Goal: Task Accomplishment & Management: Manage account settings

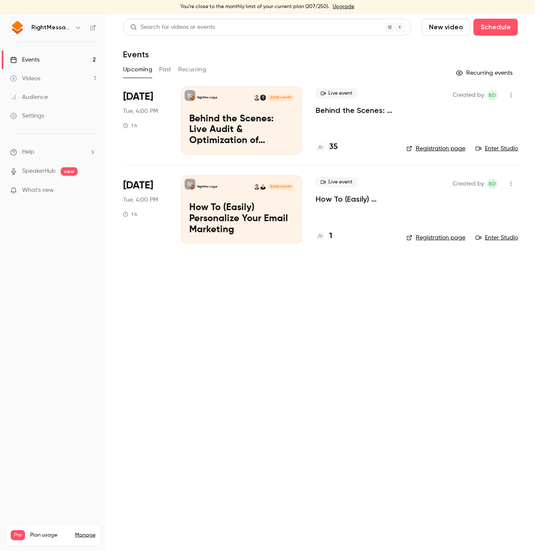
click at [333, 113] on p "Behind the Scenes: Live Audit & Optimization of [PERSON_NAME] Email Personaliza…" at bounding box center [354, 110] width 77 height 10
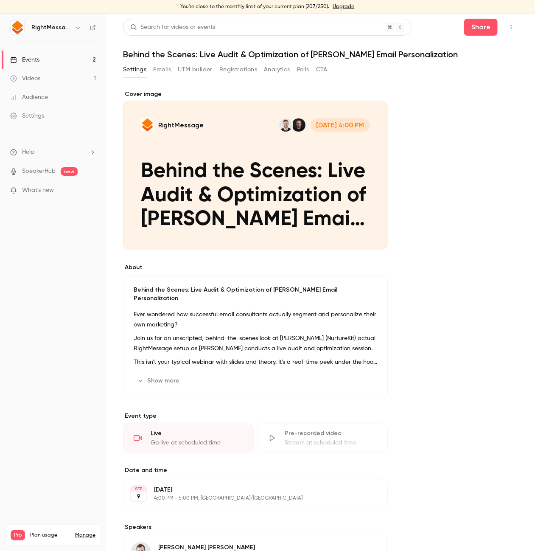
click at [219, 70] on div "Settings Emails UTM builder Registrations Analytics Polls CTA" at bounding box center [225, 70] width 205 height 14
click at [228, 71] on button "Registrations" at bounding box center [238, 70] width 38 height 14
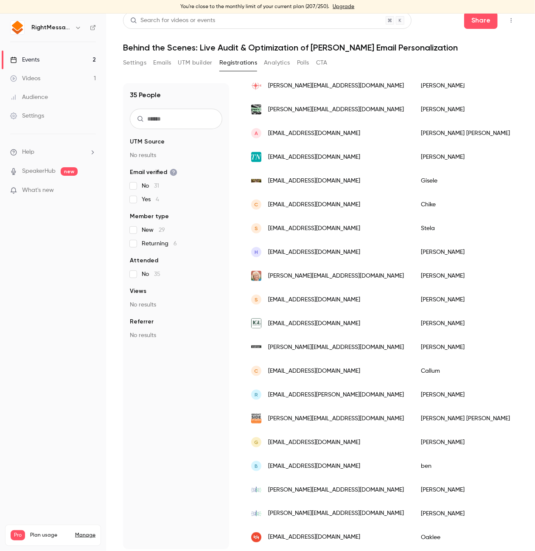
scroll to position [10, 0]
